Goal: Information Seeking & Learning: Learn about a topic

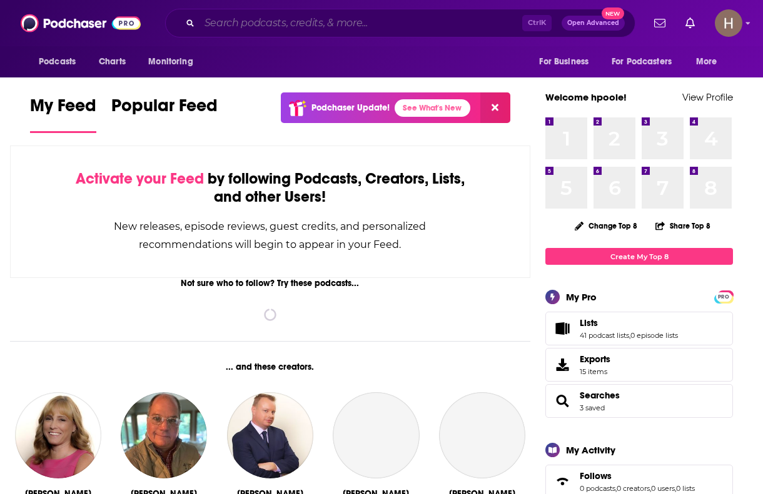
click at [290, 24] on input "Search podcasts, credits, & more..." at bounding box center [360, 23] width 323 height 20
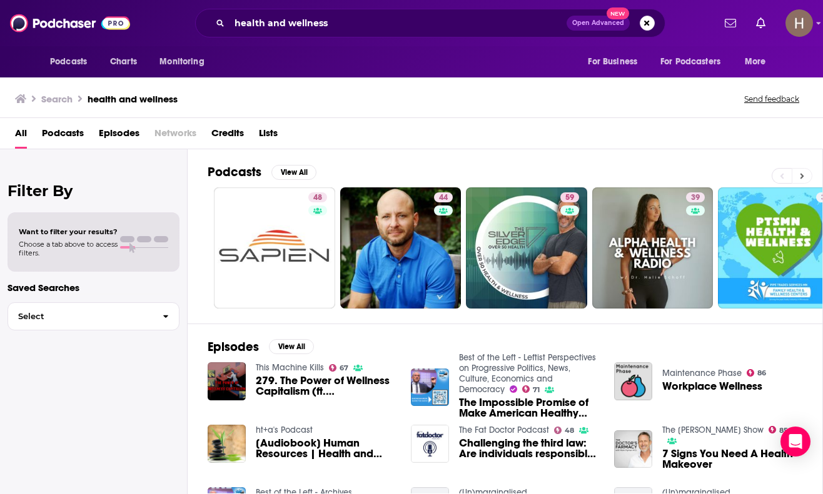
click at [762, 169] on button at bounding box center [801, 176] width 21 height 16
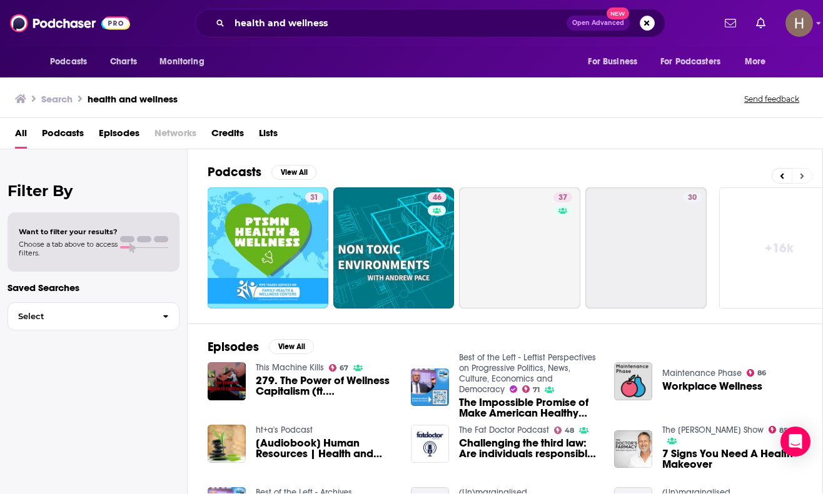
scroll to position [0, 533]
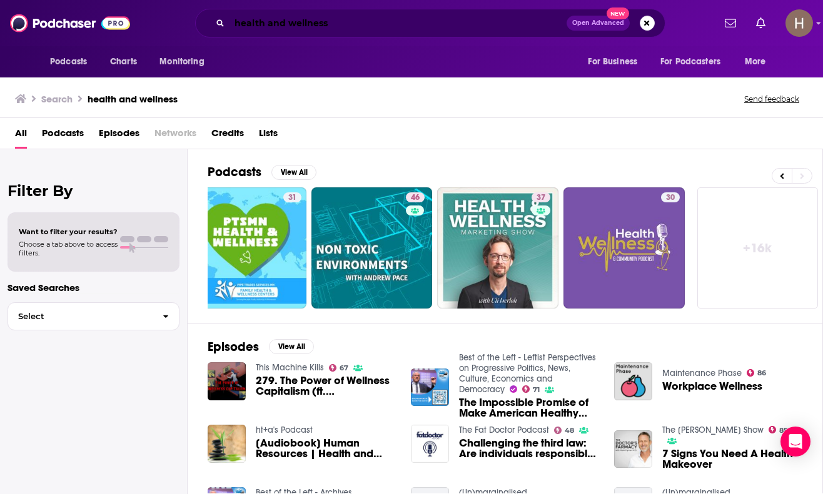
click at [322, 19] on input "health and wellness" at bounding box center [397, 23] width 337 height 20
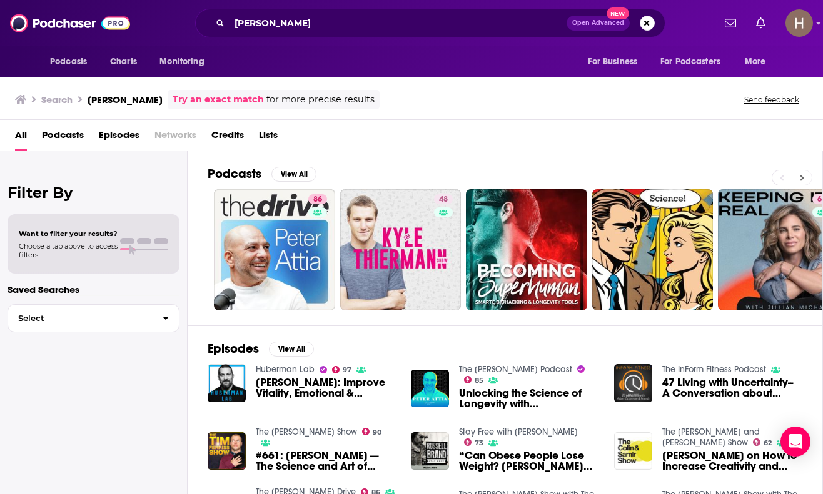
click at [762, 174] on icon at bounding box center [801, 178] width 4 height 9
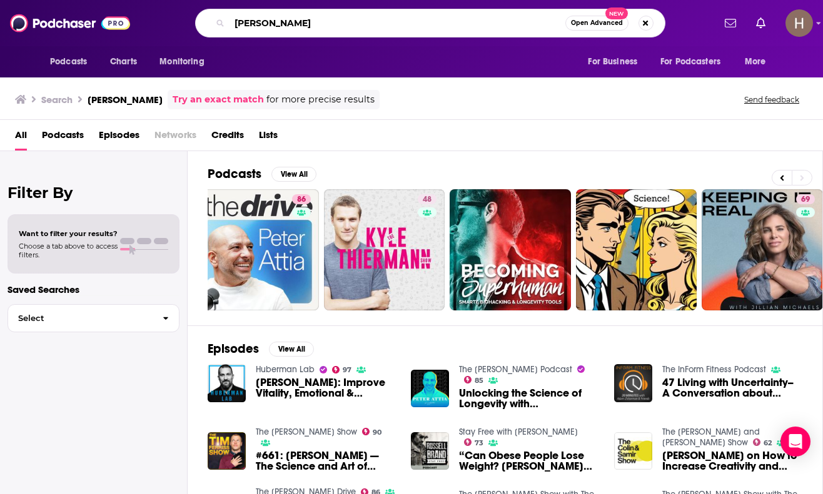
drag, startPoint x: 295, startPoint y: 24, endPoint x: 200, endPoint y: 21, distance: 95.1
click at [200, 21] on div "[PERSON_NAME] Open Advanced New" at bounding box center [430, 23] width 470 height 29
type input "science"
